Goal: Navigation & Orientation: Find specific page/section

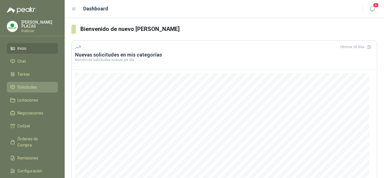
click at [35, 86] on span "Solicitudes" at bounding box center [26, 87] width 19 height 6
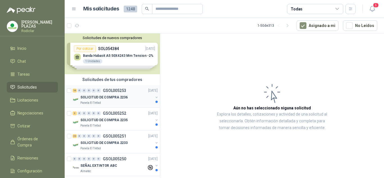
click at [112, 90] on p "GSOL005253" at bounding box center [114, 91] width 23 height 4
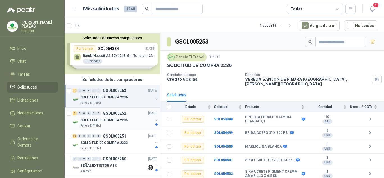
click at [116, 113] on p "GSOL005252" at bounding box center [114, 113] width 23 height 4
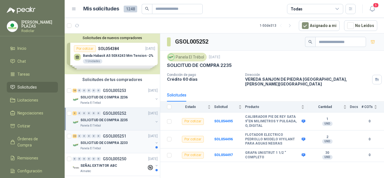
click at [118, 136] on p "GSOL005251" at bounding box center [114, 136] width 23 height 4
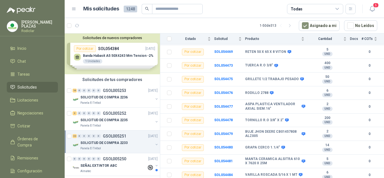
scroll to position [258, 0]
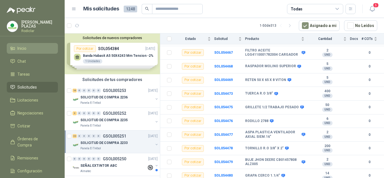
click at [20, 48] on span "Inicio" at bounding box center [21, 48] width 9 height 6
